Goal: Navigation & Orientation: Find specific page/section

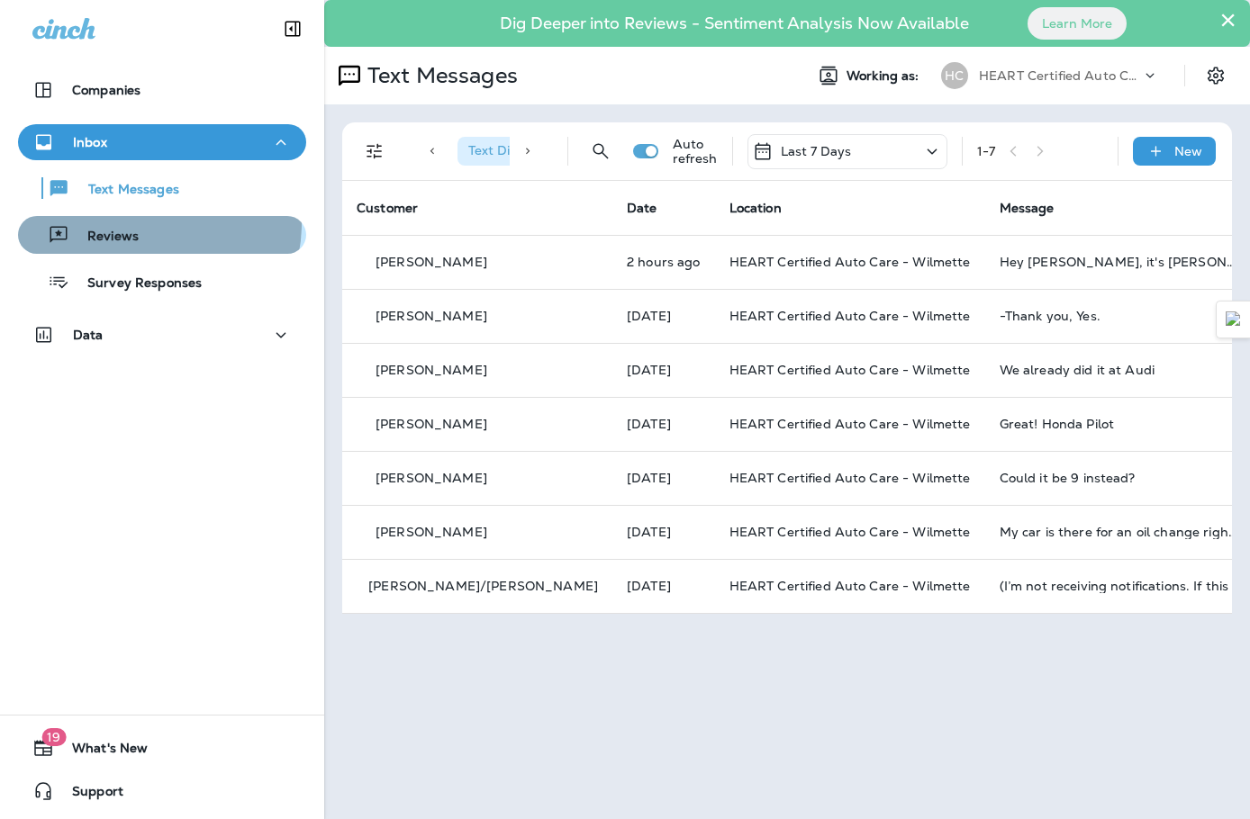
click at [146, 223] on div "Reviews" at bounding box center [162, 234] width 274 height 27
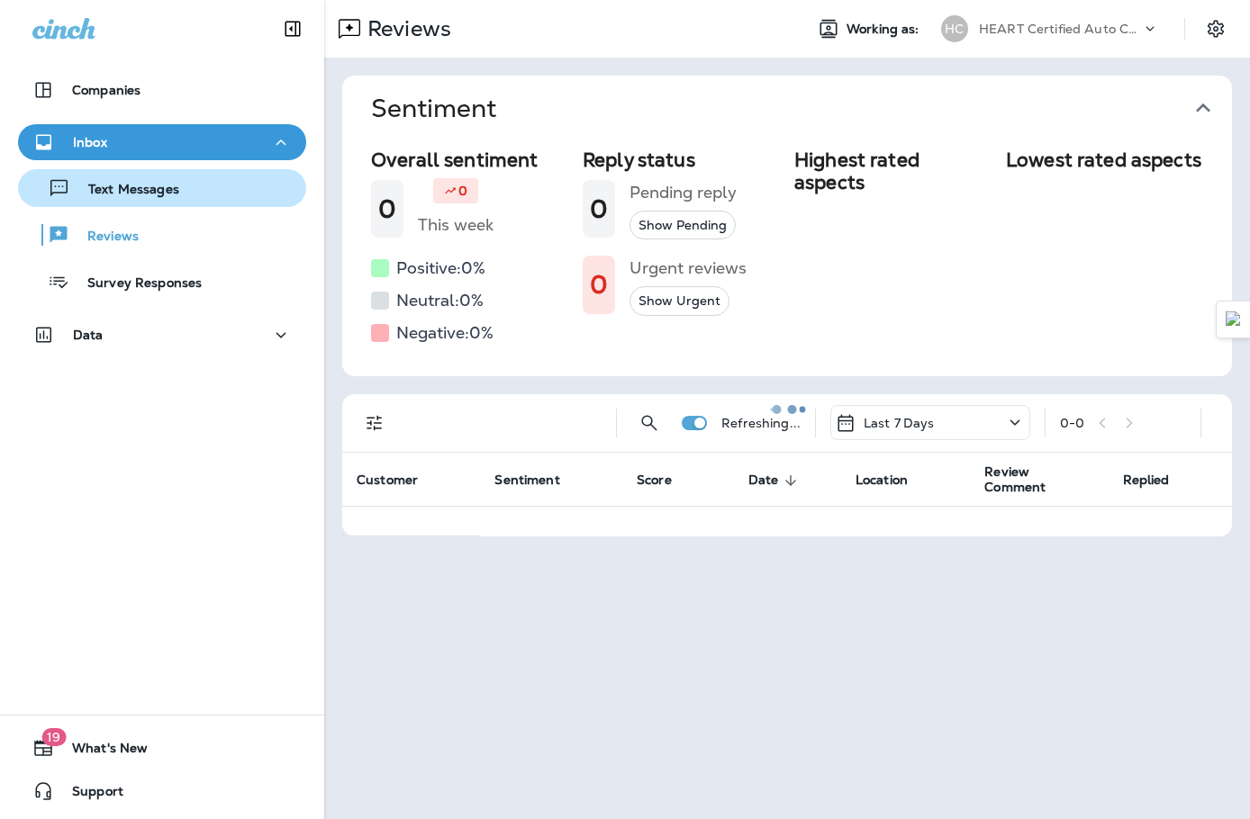
click at [152, 185] on p "Text Messages" at bounding box center [124, 190] width 109 height 17
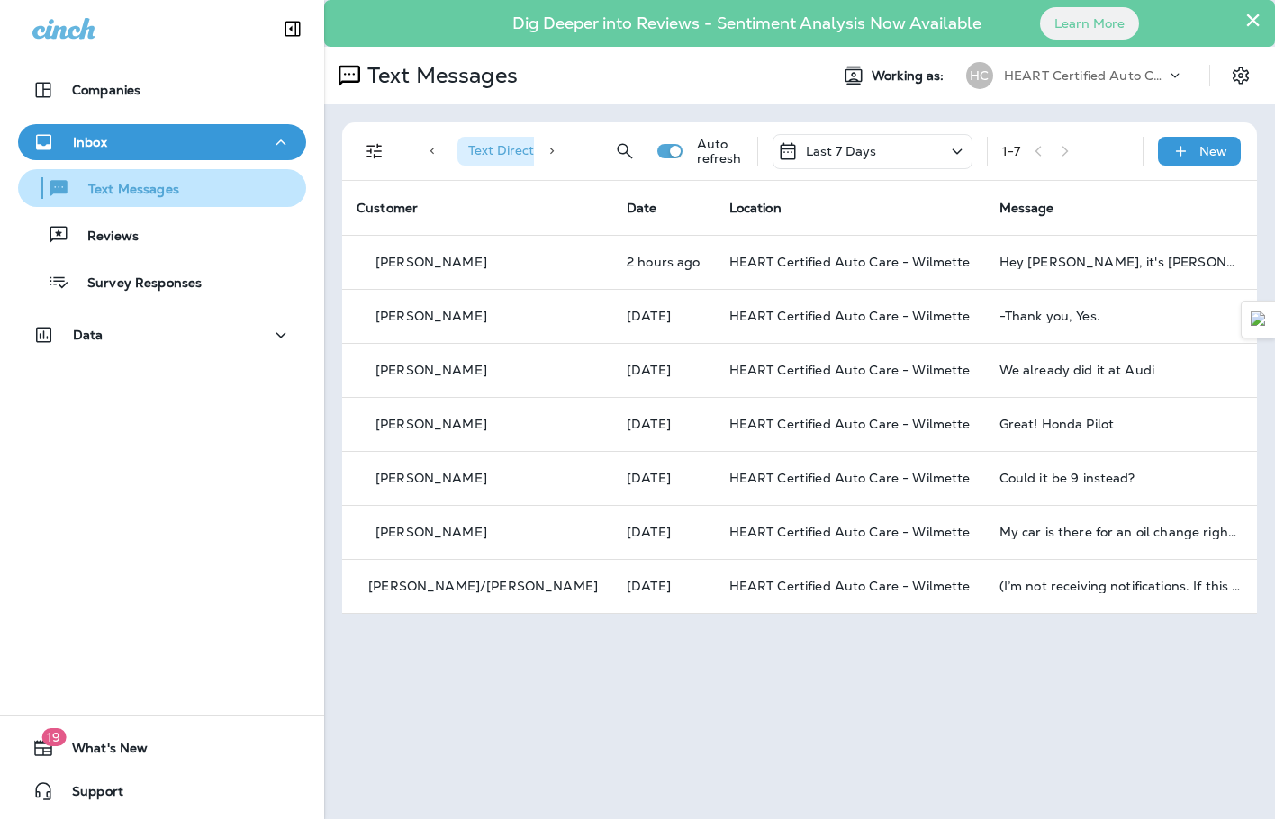
click at [185, 194] on div "Text Messages" at bounding box center [162, 188] width 274 height 27
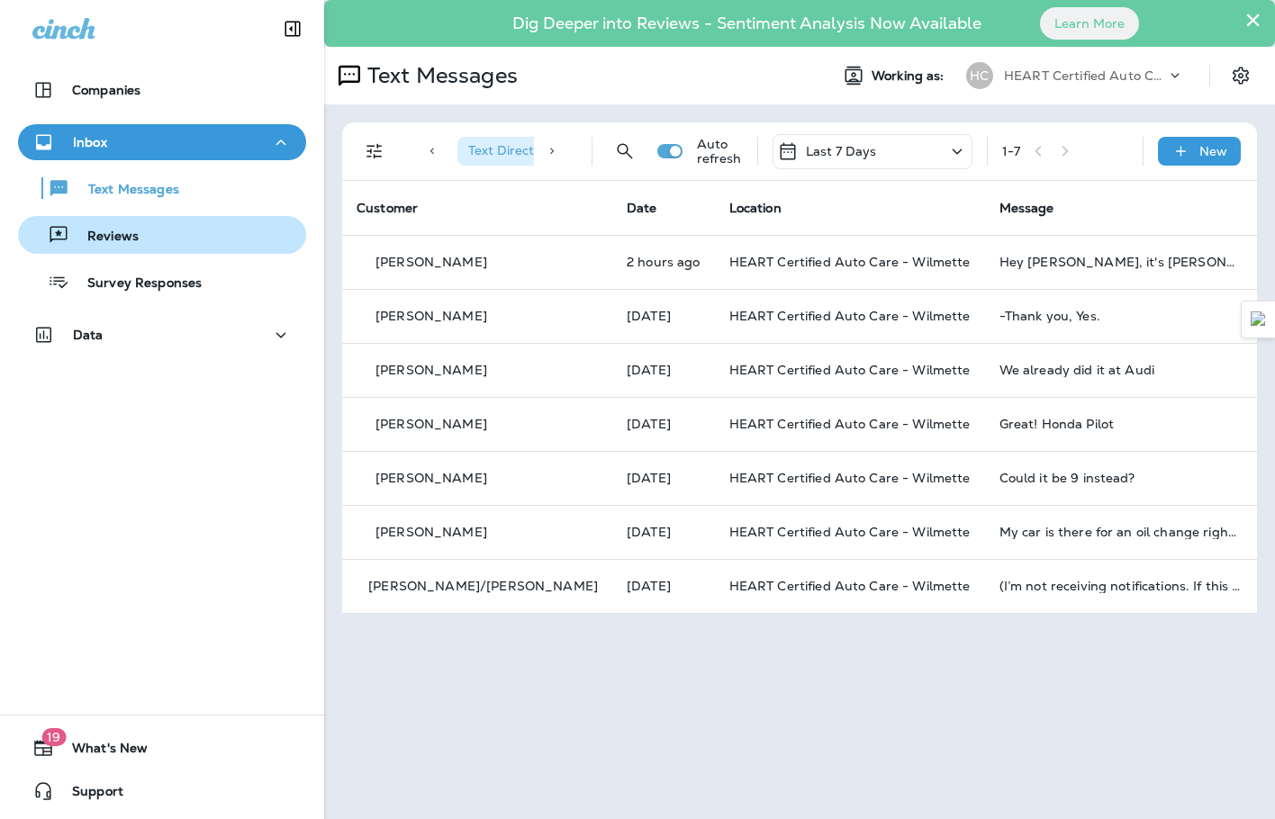
drag, startPoint x: 145, startPoint y: 236, endPoint x: 146, endPoint y: 227, distance: 9.0
click at [145, 236] on div "Reviews" at bounding box center [162, 234] width 274 height 27
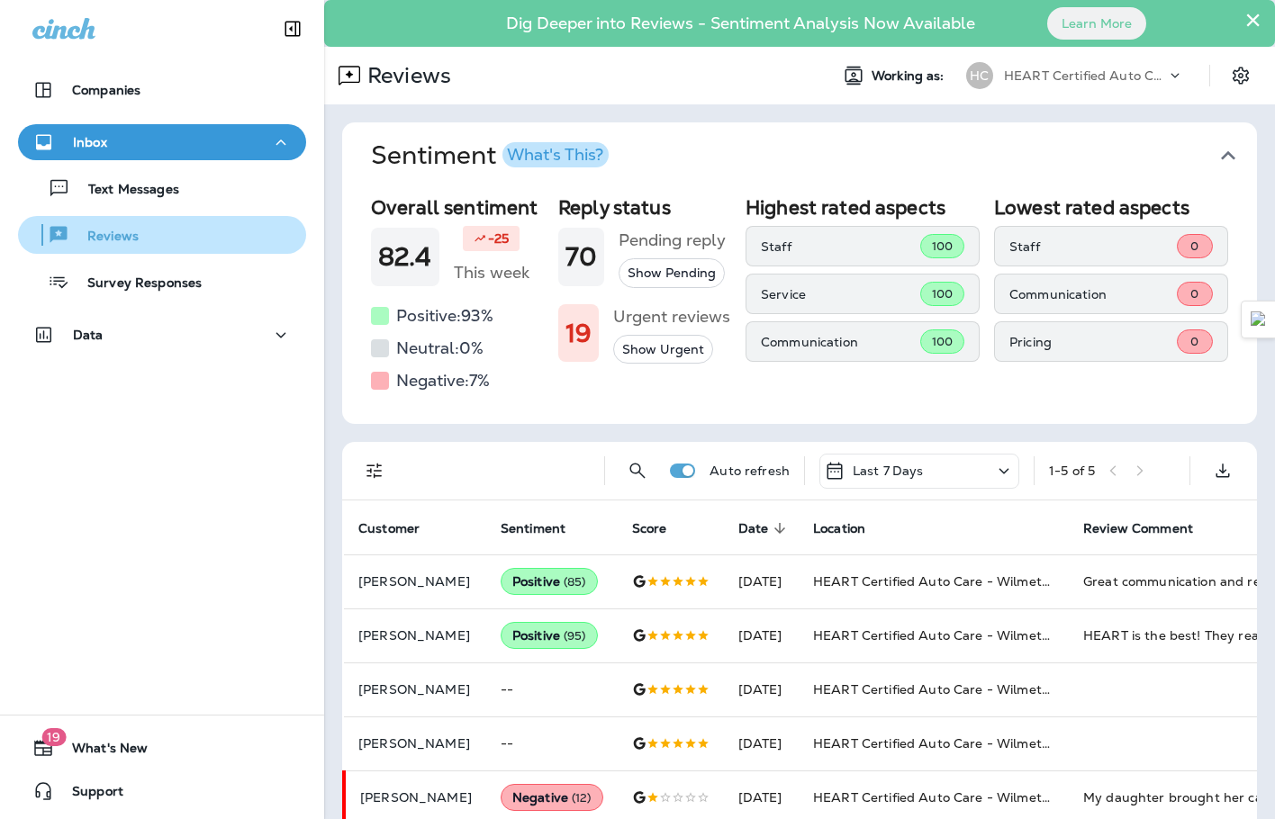
click at [132, 219] on button "Reviews" at bounding box center [162, 235] width 288 height 38
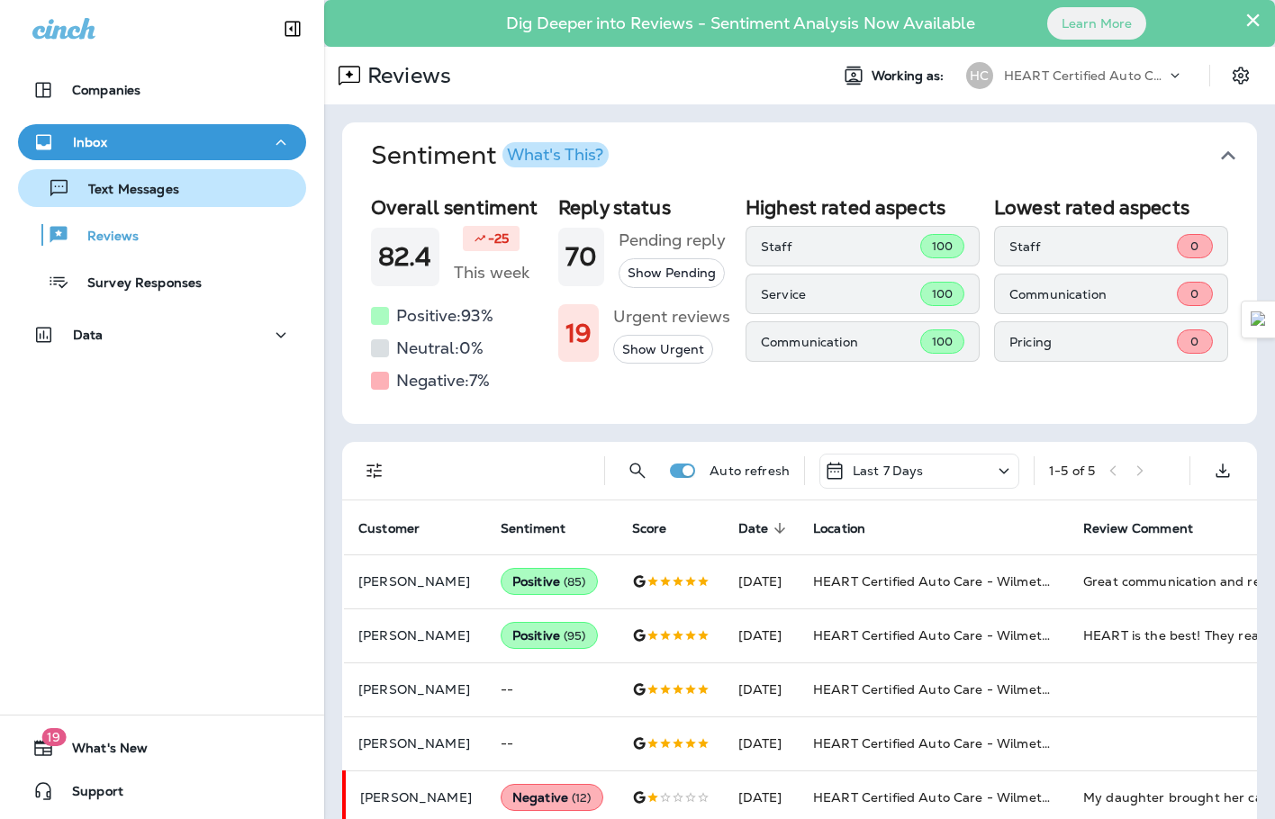
click at [127, 203] on button "Text Messages" at bounding box center [162, 188] width 288 height 38
